Goal: Use online tool/utility: Utilize a website feature to perform a specific function

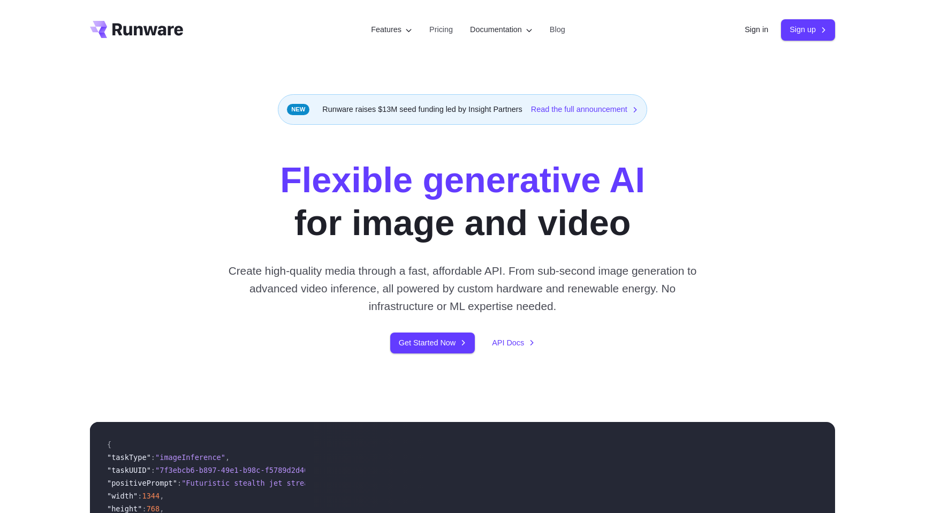
click at [773, 23] on div "Sign in Sign up" at bounding box center [790, 29] width 90 height 21
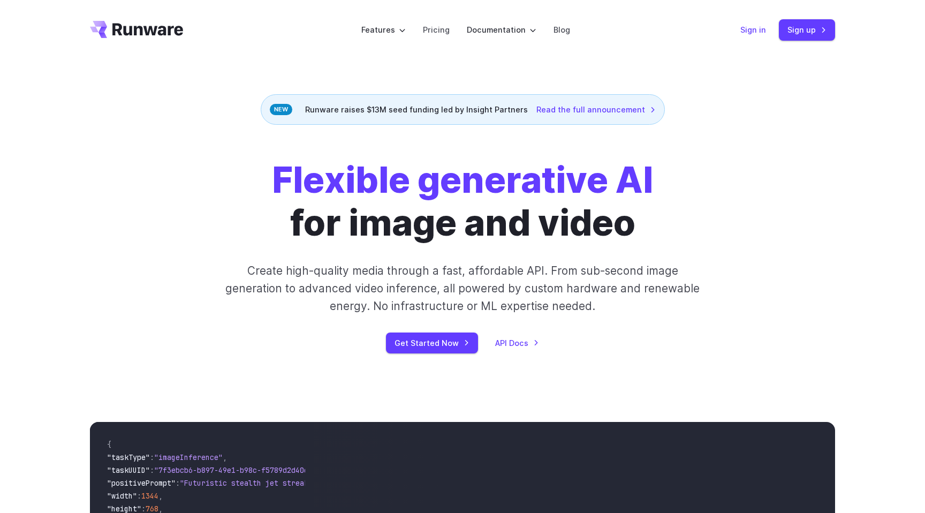
click at [751, 27] on link "Sign in" at bounding box center [753, 30] width 26 height 12
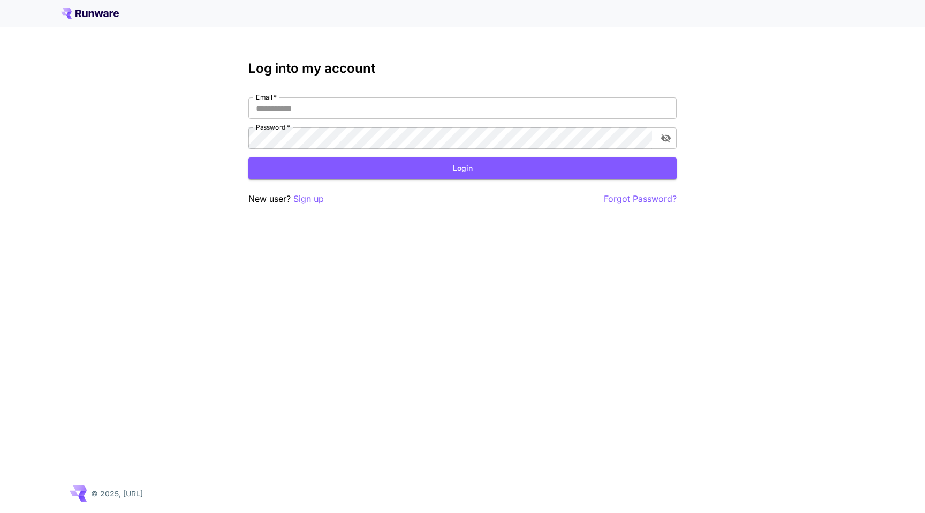
type input "**********"
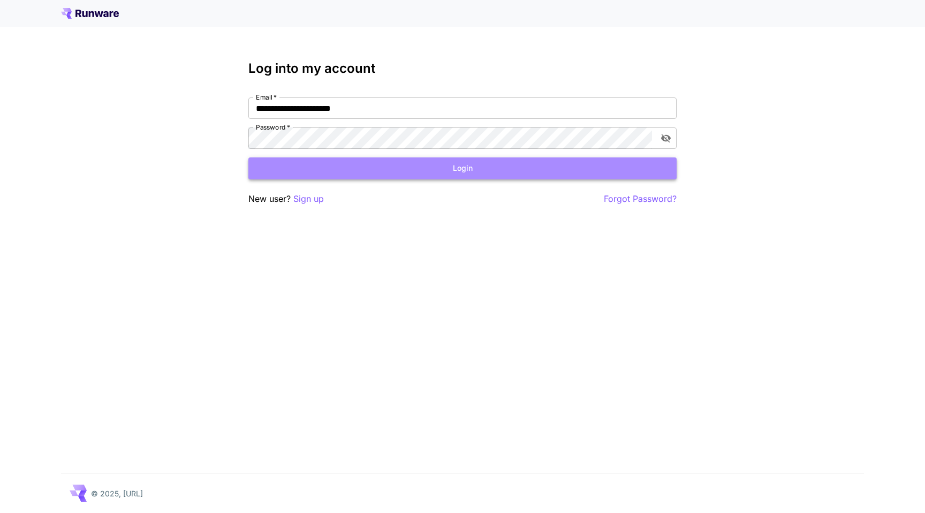
click at [572, 161] on button "Login" at bounding box center [462, 168] width 428 height 22
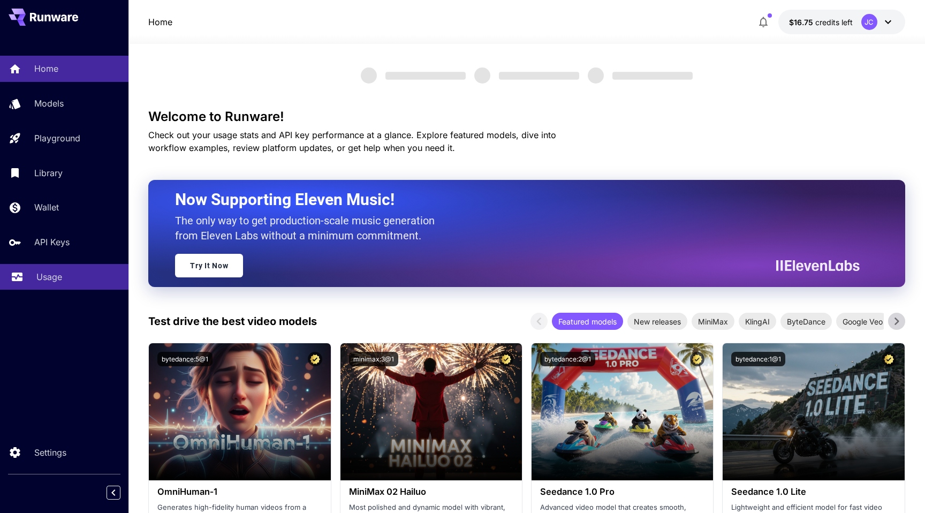
click at [51, 281] on p "Usage" at bounding box center [49, 276] width 26 height 13
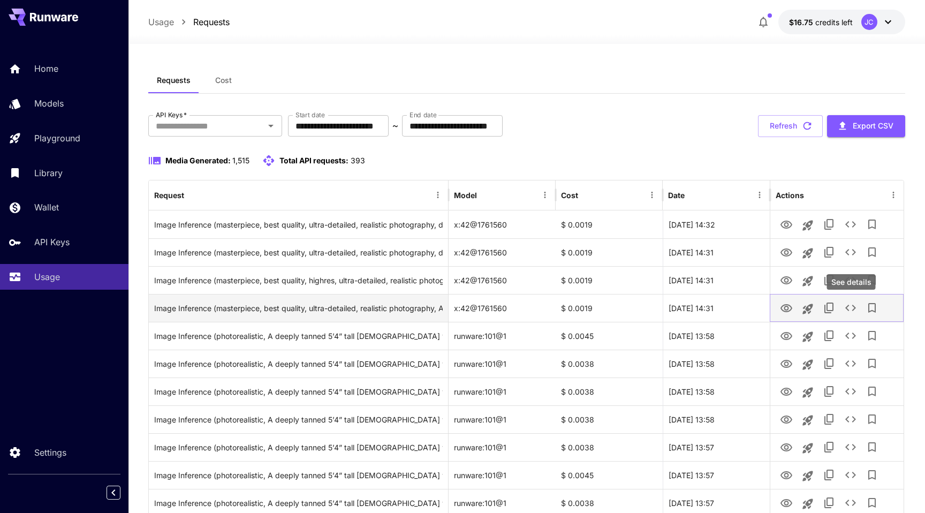
click at [846, 307] on icon "See details" at bounding box center [850, 308] width 11 height 6
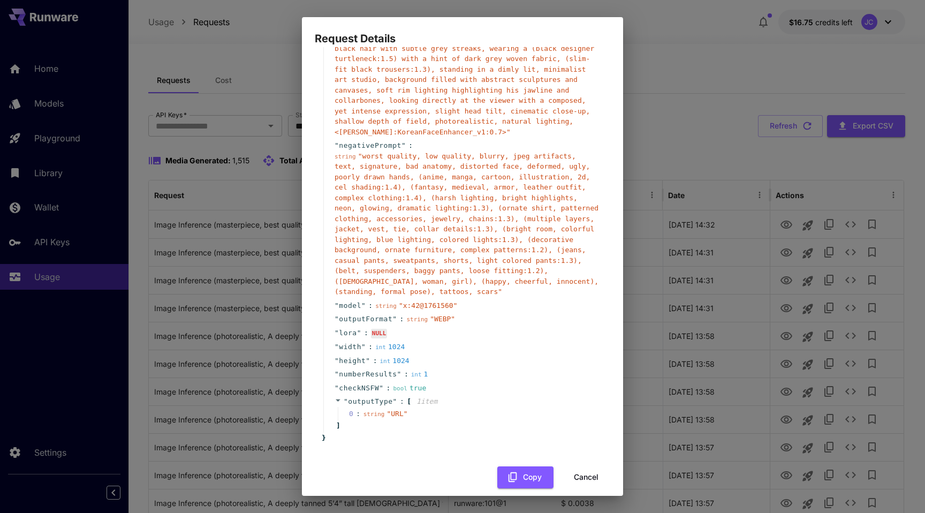
scroll to position [115, 0]
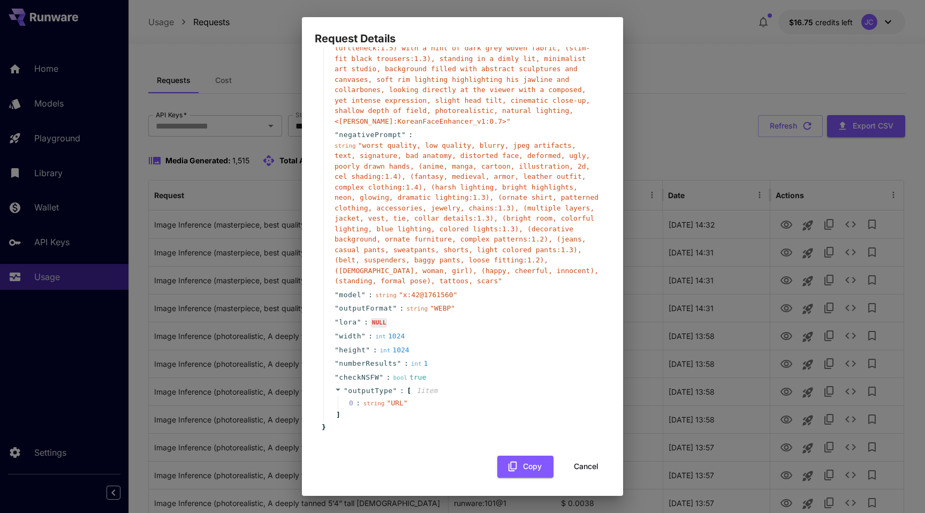
click at [377, 322] on div "NULL" at bounding box center [379, 323] width 17 height 10
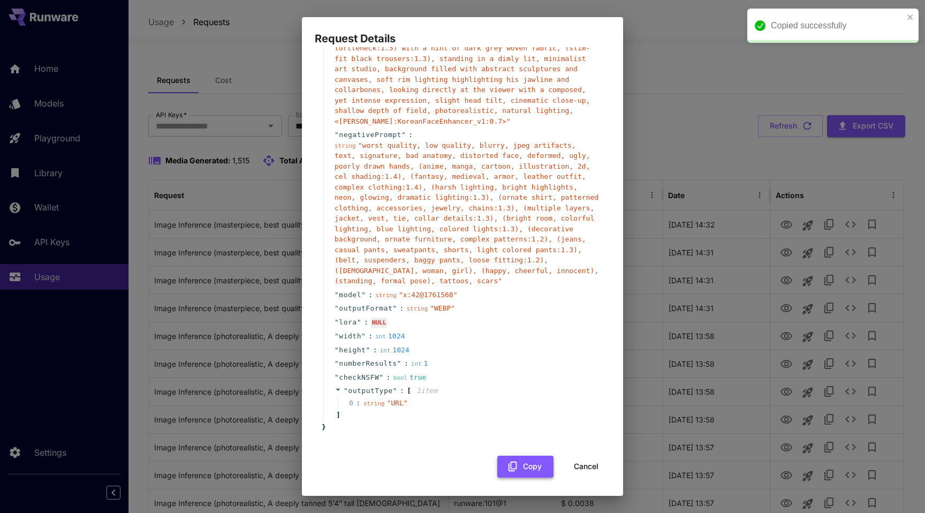
click at [507, 460] on icon "button" at bounding box center [513, 466] width 12 height 12
click at [594, 467] on button "Cancel" at bounding box center [586, 467] width 48 height 22
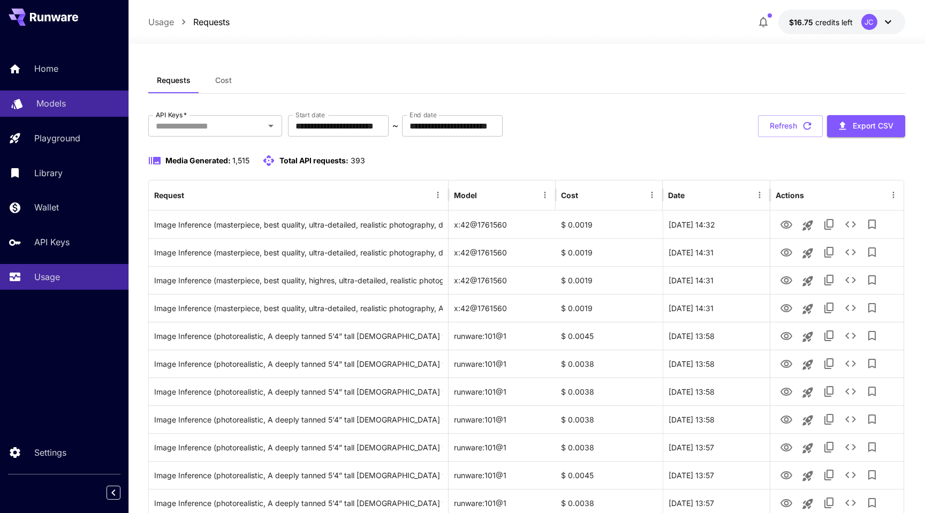
click at [78, 111] on link "Models" at bounding box center [64, 103] width 128 height 26
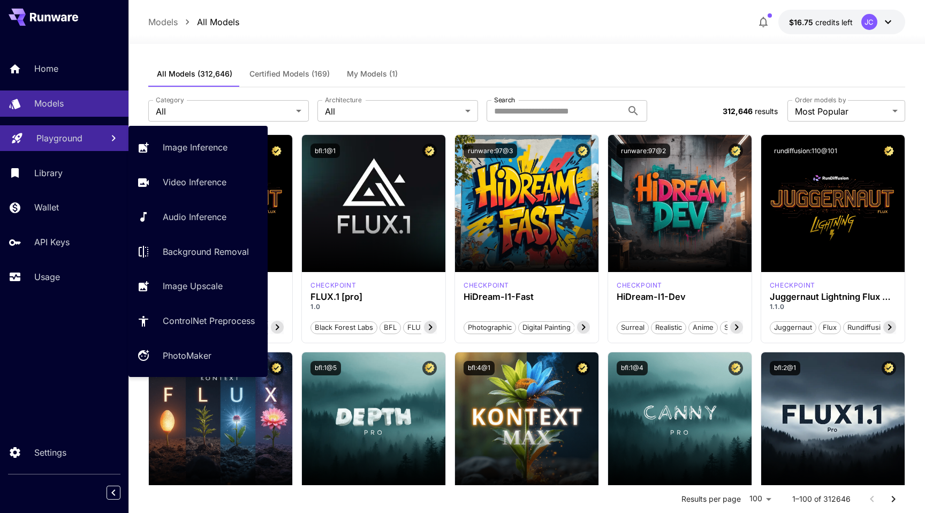
click at [78, 149] on link "Playground" at bounding box center [64, 138] width 128 height 26
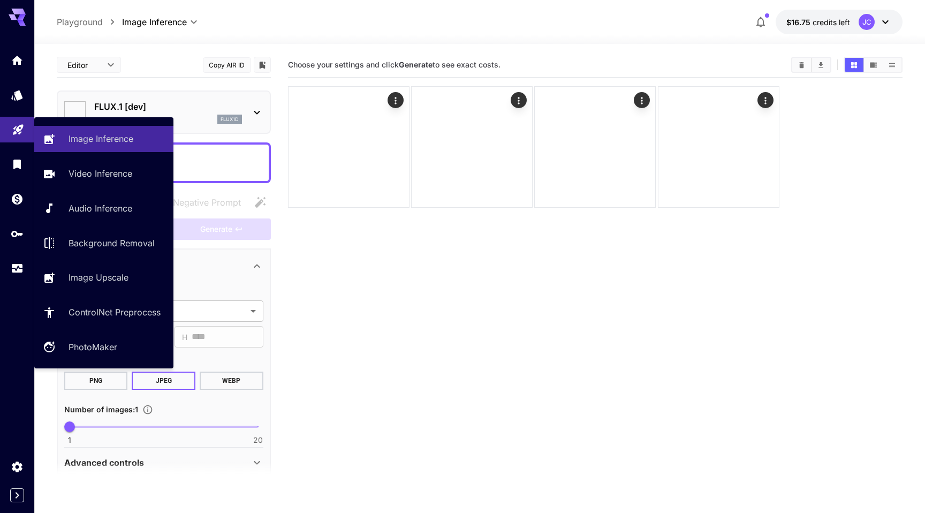
type input "**********"
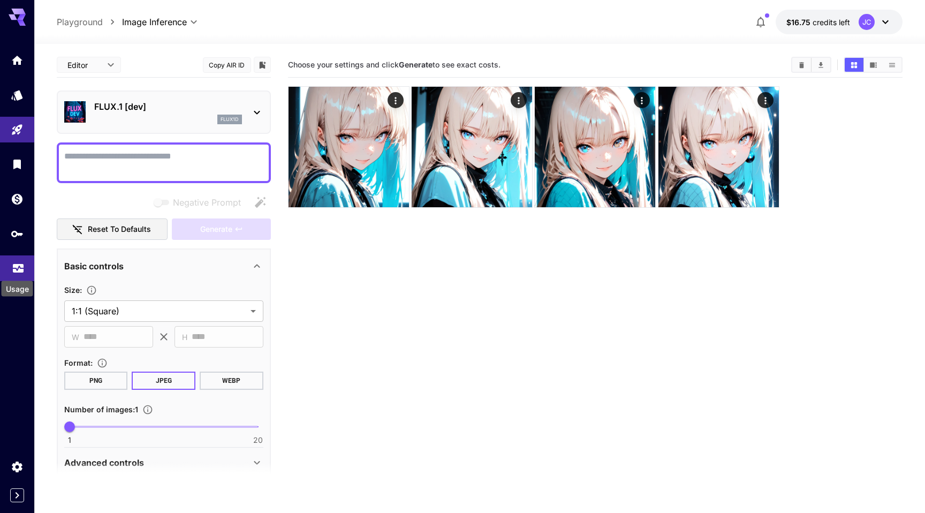
click at [16, 271] on icon "Usage" at bounding box center [18, 265] width 13 height 13
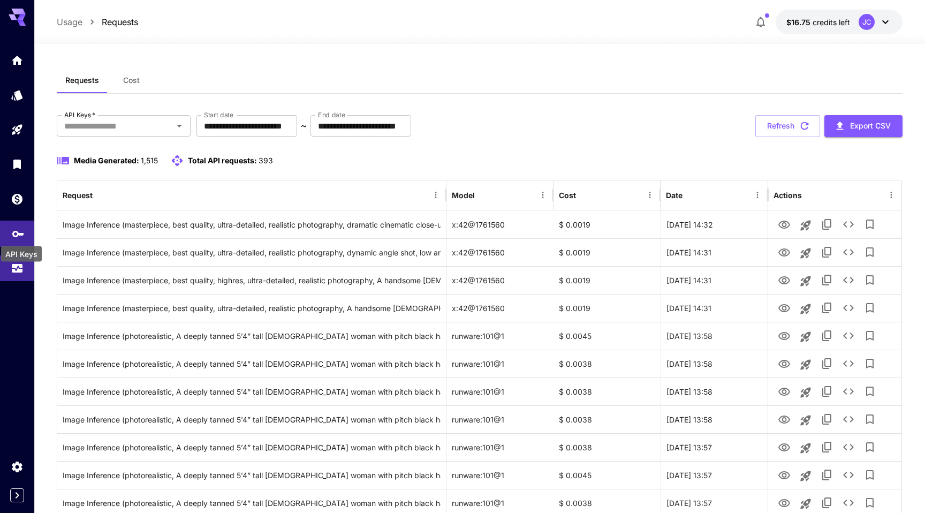
click at [14, 237] on icon "API Keys" at bounding box center [18, 230] width 13 height 13
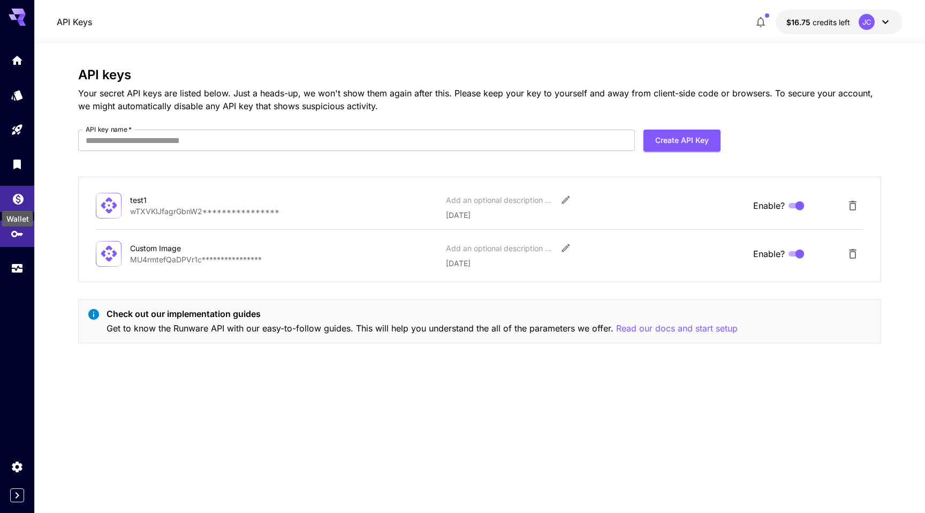
click at [18, 192] on icon "Wallet" at bounding box center [18, 196] width 11 height 11
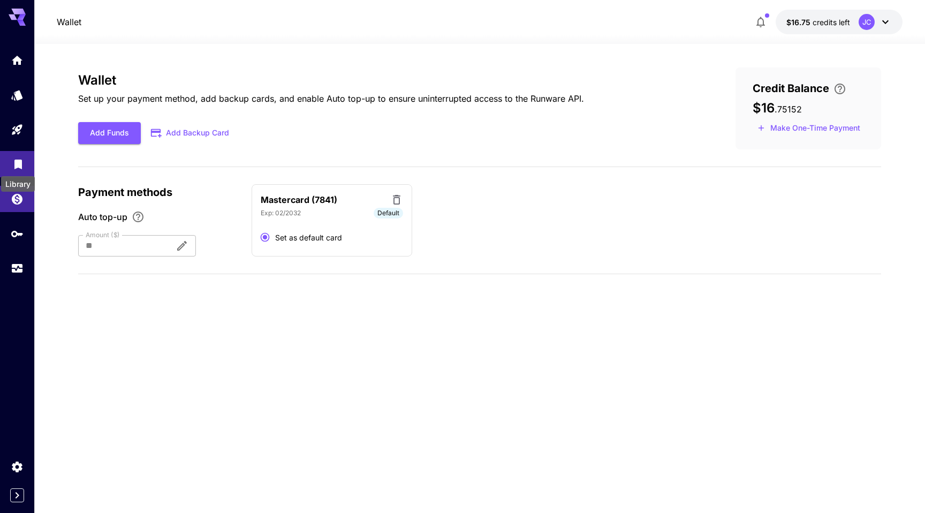
click at [17, 162] on icon "Library" at bounding box center [17, 162] width 7 height 10
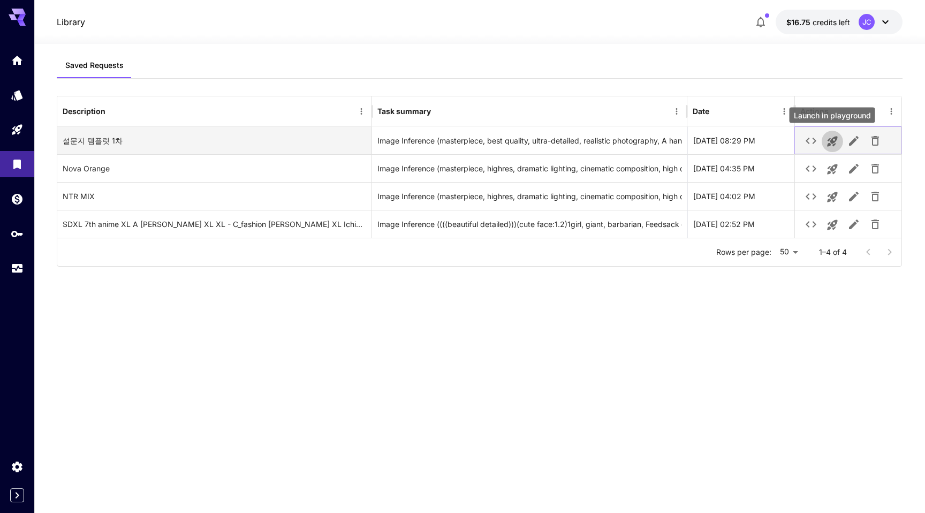
click at [831, 143] on icon "Launch in playground" at bounding box center [832, 142] width 10 height 10
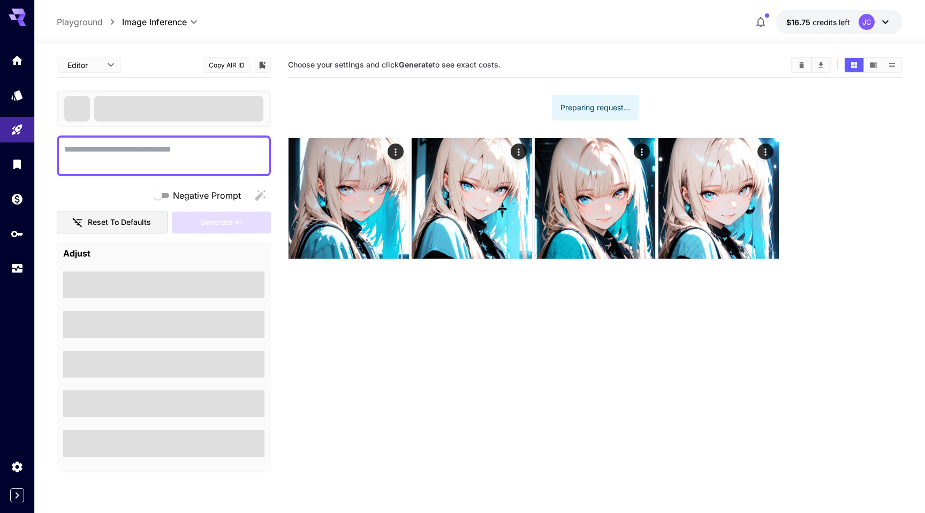
type textarea "**********"
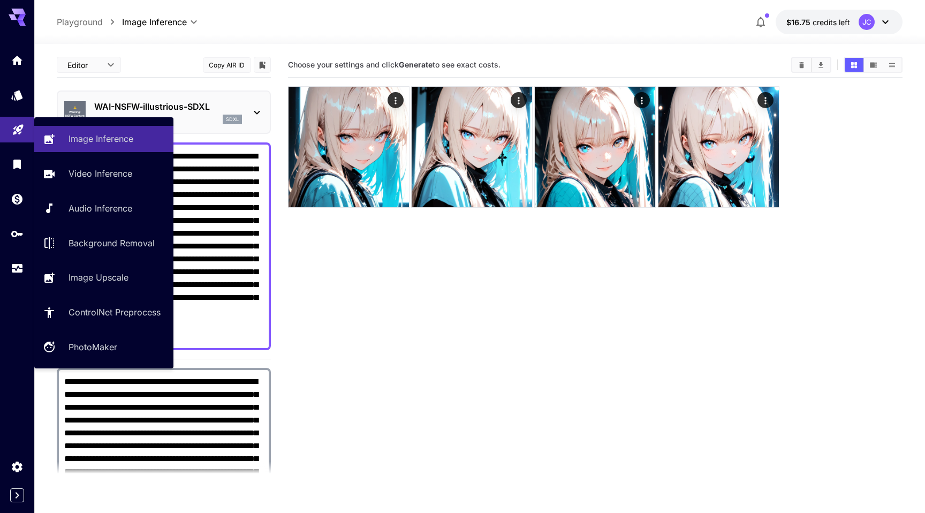
click at [22, 123] on icon "Playground" at bounding box center [18, 127] width 10 height 10
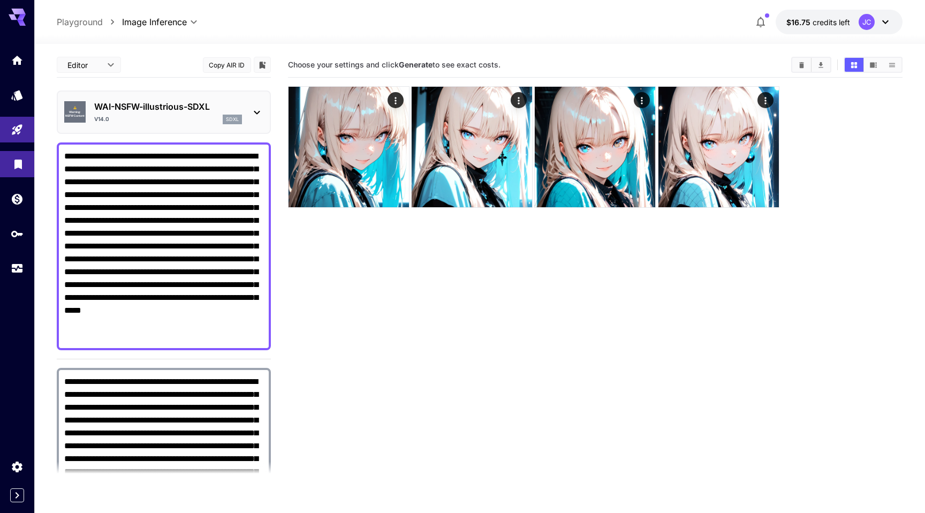
click at [20, 175] on link at bounding box center [17, 164] width 34 height 26
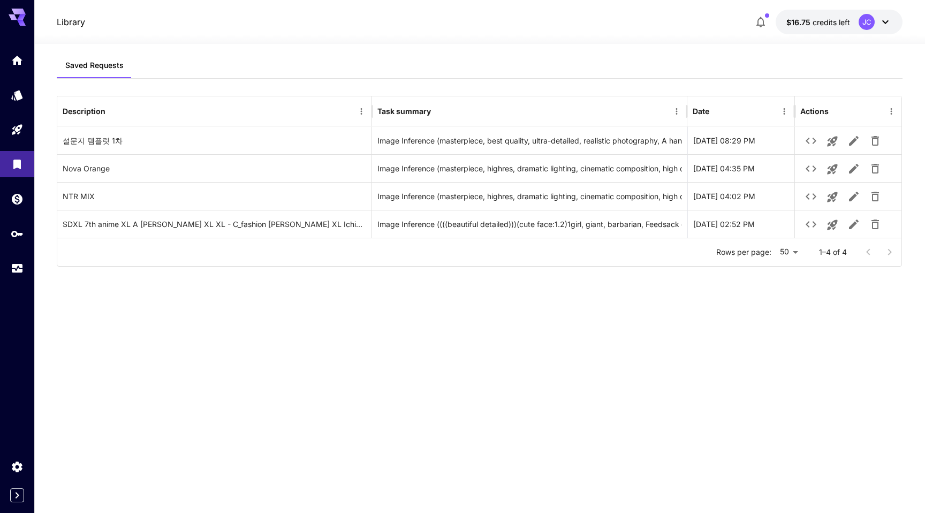
click at [21, 114] on div at bounding box center [17, 164] width 34 height 234
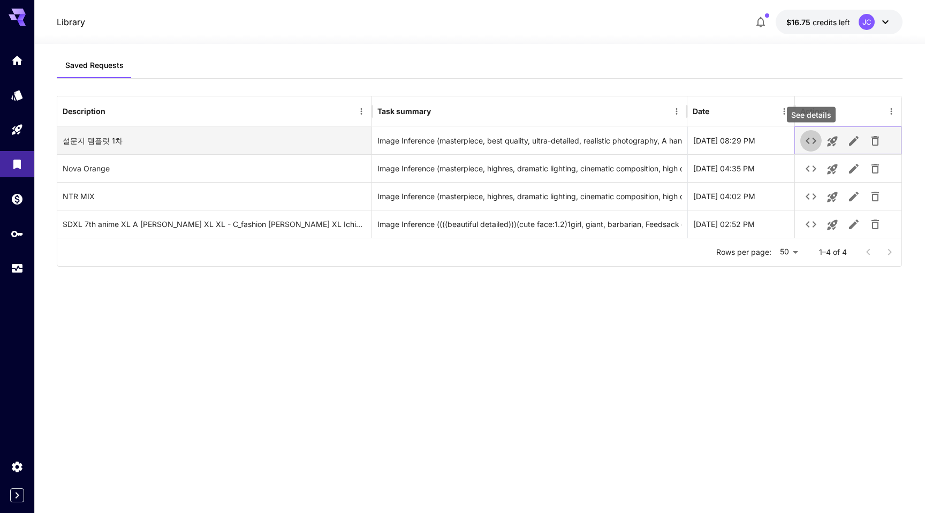
click at [813, 141] on icon "See details" at bounding box center [811, 140] width 13 height 13
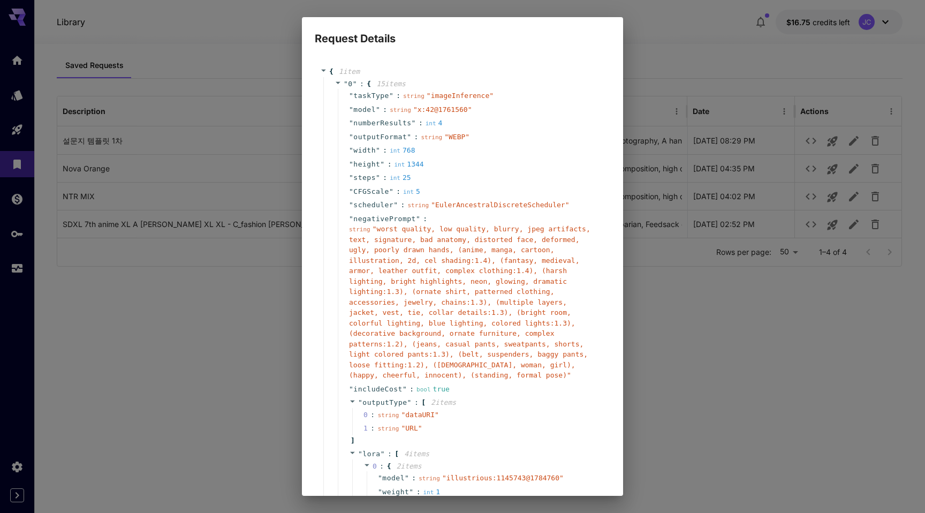
click at [501, 308] on span "" worst quality, low quality, blurry, jpeg artifacts, text, signature, bad anat…" at bounding box center [469, 302] width 241 height 154
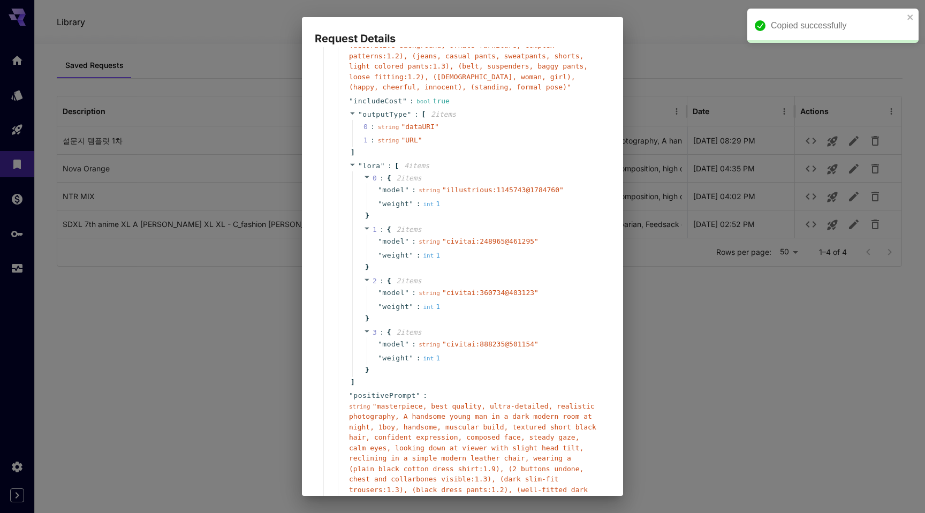
scroll to position [431, 0]
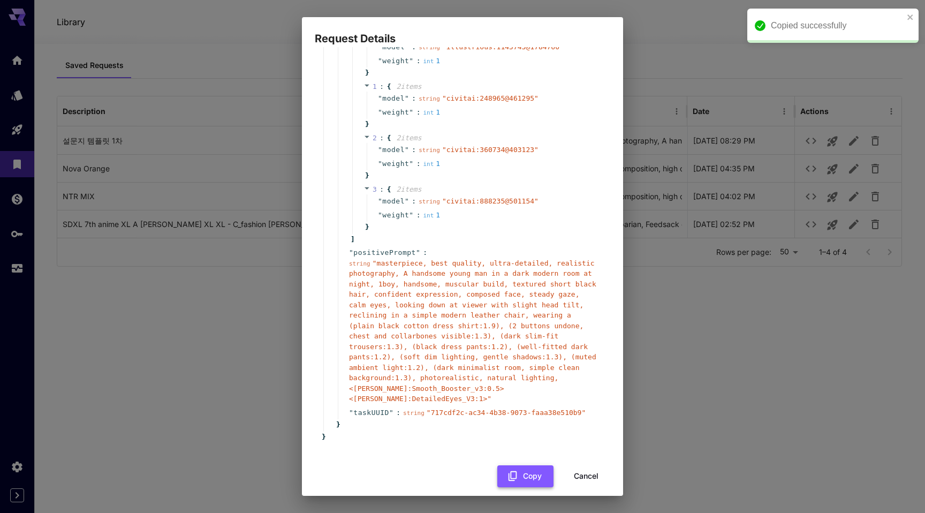
click at [522, 465] on button "Copy" at bounding box center [525, 476] width 56 height 22
